Goal: Check status

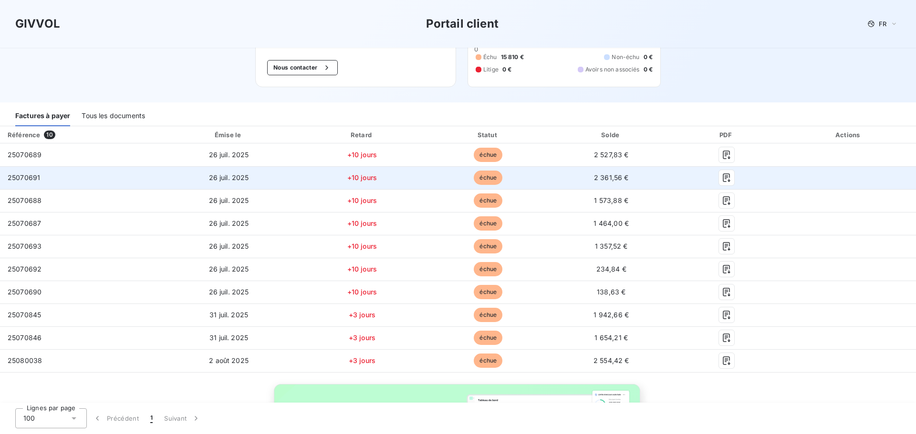
scroll to position [168, 0]
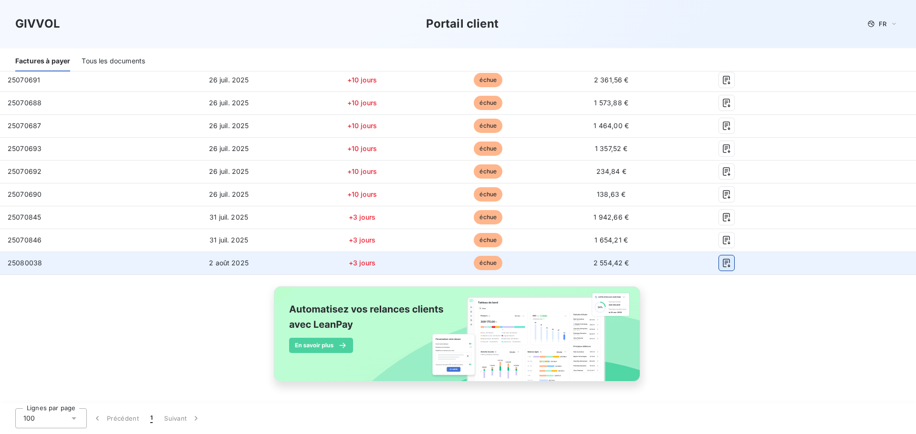
click at [723, 263] on icon "button" at bounding box center [727, 263] width 10 height 10
